Goal: Find specific page/section: Find specific page/section

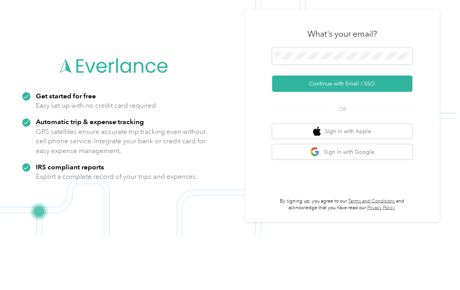
scroll to position [38, 0]
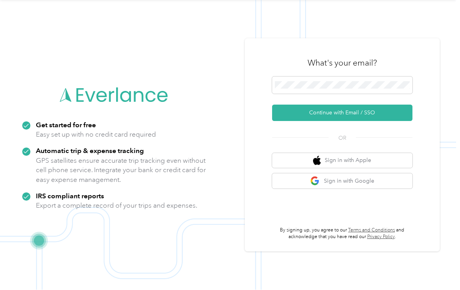
click at [369, 108] on button "Continue with Email / SSO" at bounding box center [342, 113] width 140 height 16
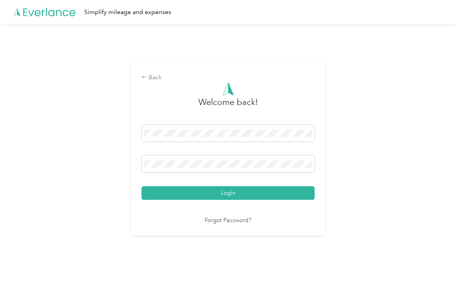
scroll to position [2, 0]
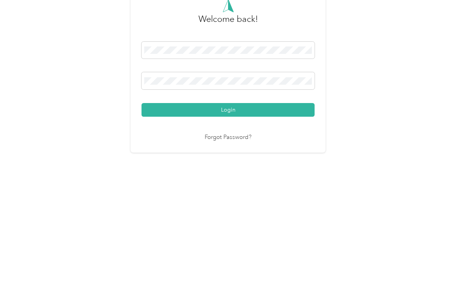
click at [230, 186] on button "Login" at bounding box center [228, 193] width 173 height 14
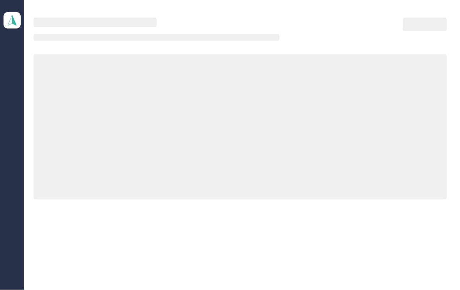
scroll to position [2, 0]
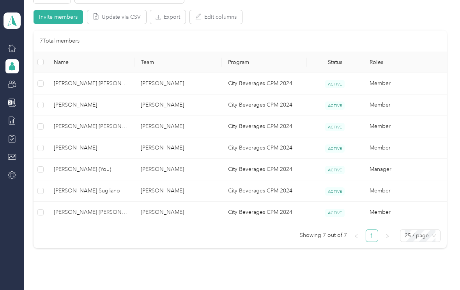
scroll to position [156, 0]
click at [66, 122] on span "[PERSON_NAME] [PERSON_NAME]" at bounding box center [91, 126] width 75 height 9
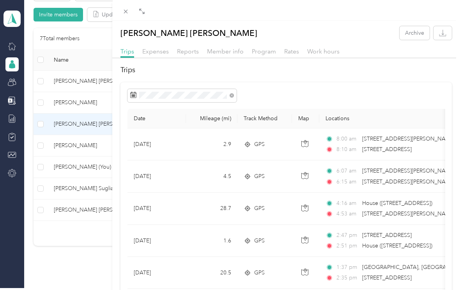
click at [131, 6] on span at bounding box center [126, 11] width 11 height 11
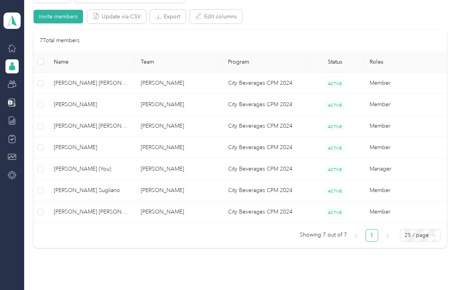
click at [193, 121] on td "[PERSON_NAME]" at bounding box center [178, 125] width 87 height 21
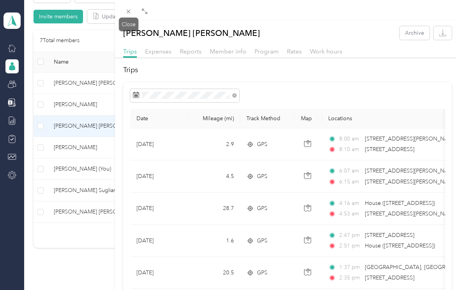
click at [127, 9] on icon at bounding box center [128, 11] width 7 height 7
